Goal: Transaction & Acquisition: Purchase product/service

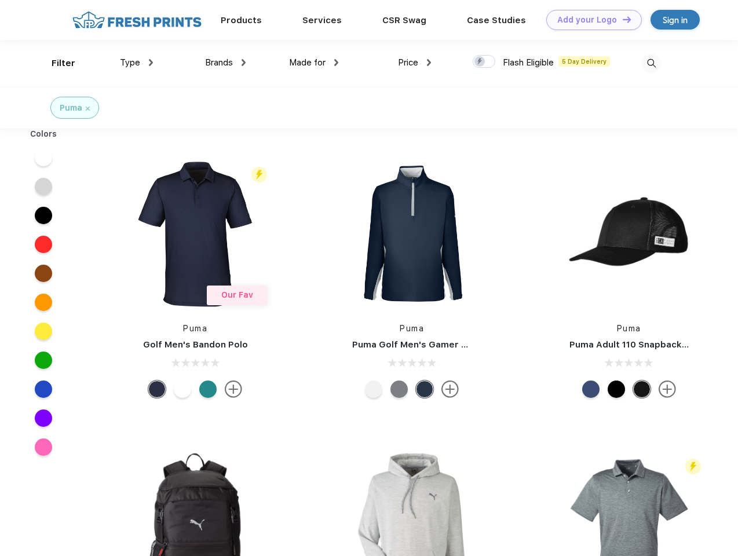
click at [590, 20] on link "Add your Logo Design Tool" at bounding box center [595, 20] width 96 height 20
click at [0, 0] on div "Design Tool" at bounding box center [0, 0] width 0 height 0
click at [622, 19] on link "Add your Logo Design Tool" at bounding box center [595, 20] width 96 height 20
click at [56, 63] on div "Filter" at bounding box center [64, 63] width 24 height 13
click at [137, 63] on span "Type" at bounding box center [130, 62] width 20 height 10
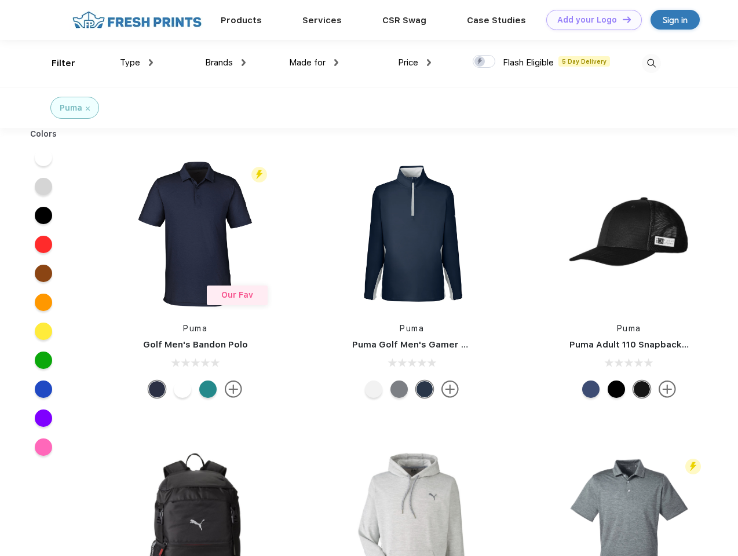
click at [225, 63] on span "Brands" at bounding box center [219, 62] width 28 height 10
click at [314, 63] on span "Made for" at bounding box center [307, 62] width 37 height 10
click at [415, 63] on span "Price" at bounding box center [408, 62] width 20 height 10
click at [485, 62] on div at bounding box center [484, 61] width 23 height 13
click at [480, 62] on input "checkbox" at bounding box center [477, 58] width 8 height 8
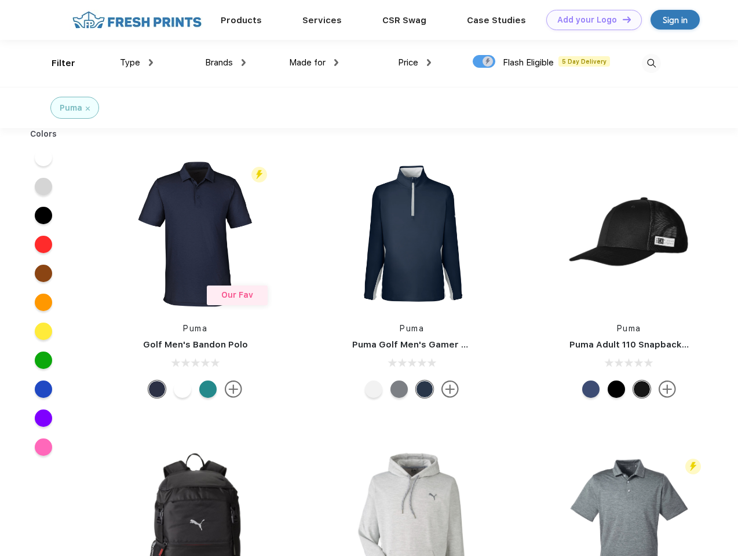
click at [651, 63] on img at bounding box center [651, 63] width 19 height 19
